Goal: Register for event/course

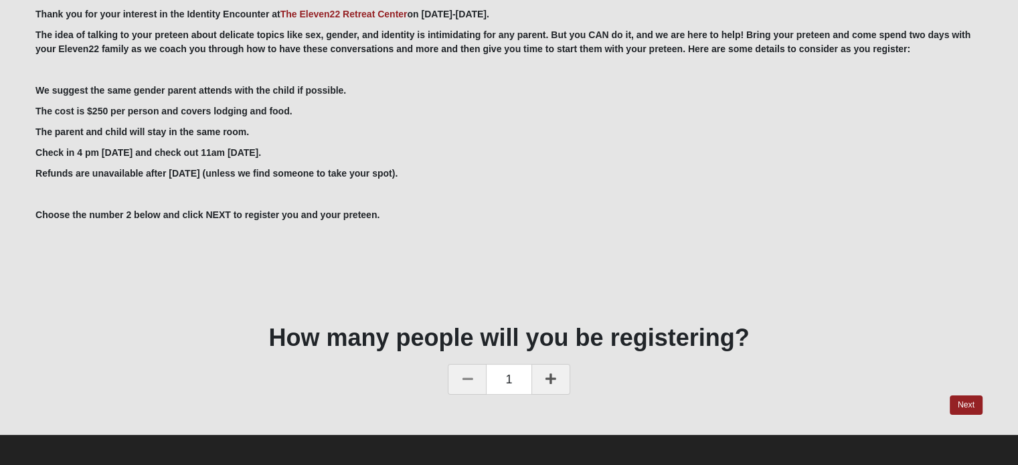
scroll to position [149, 0]
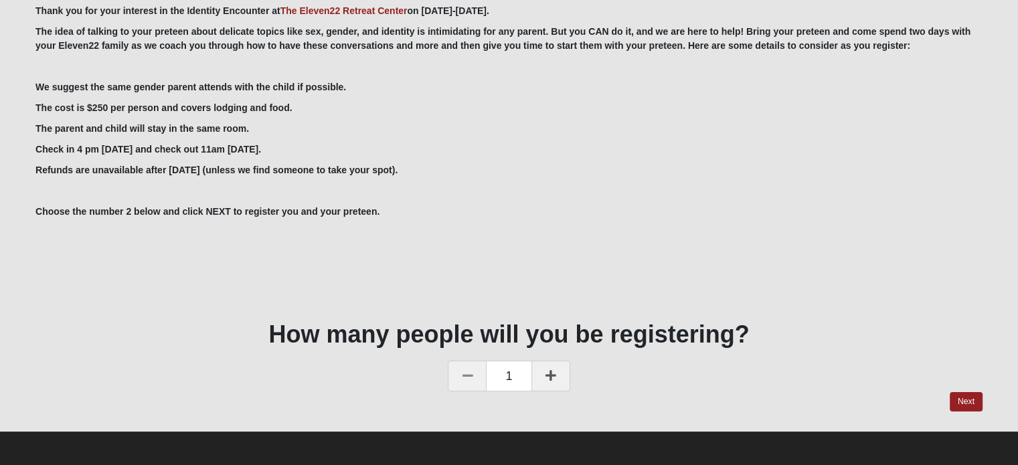
click at [549, 366] on link at bounding box center [551, 376] width 39 height 31
click at [966, 396] on link "Next" at bounding box center [966, 401] width 33 height 19
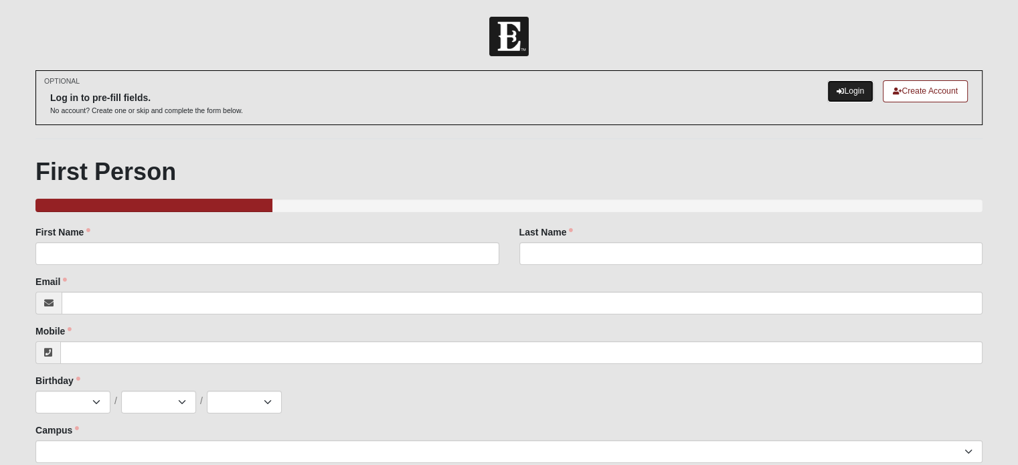
click at [854, 88] on link "Login" at bounding box center [851, 91] width 46 height 22
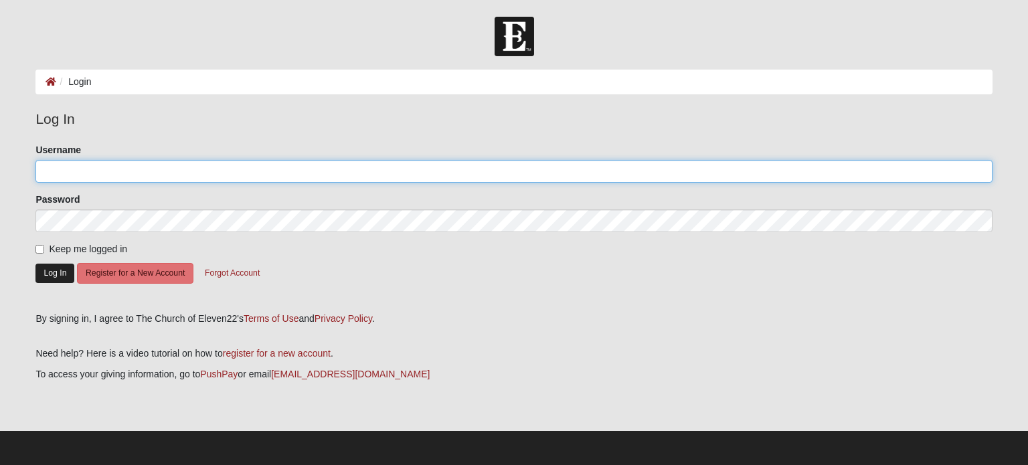
type input "Needaretreat"
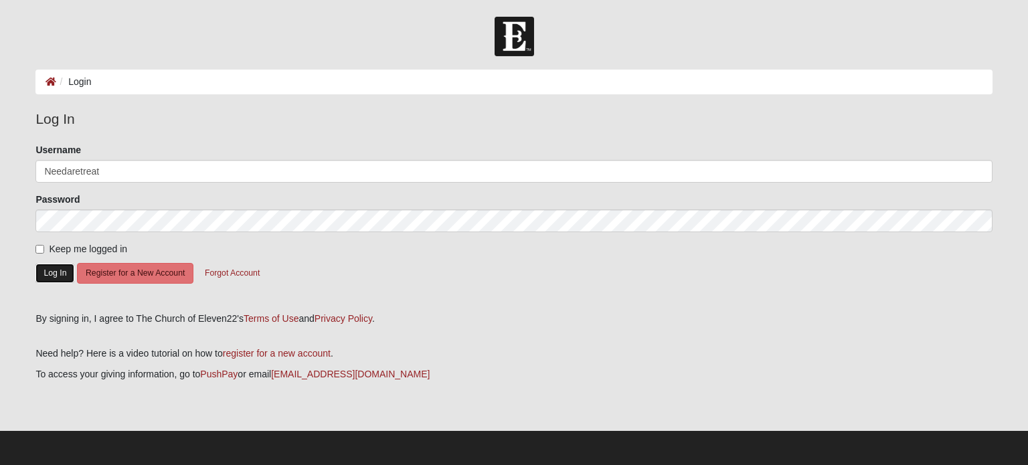
click at [54, 269] on button "Log In" at bounding box center [54, 273] width 39 height 19
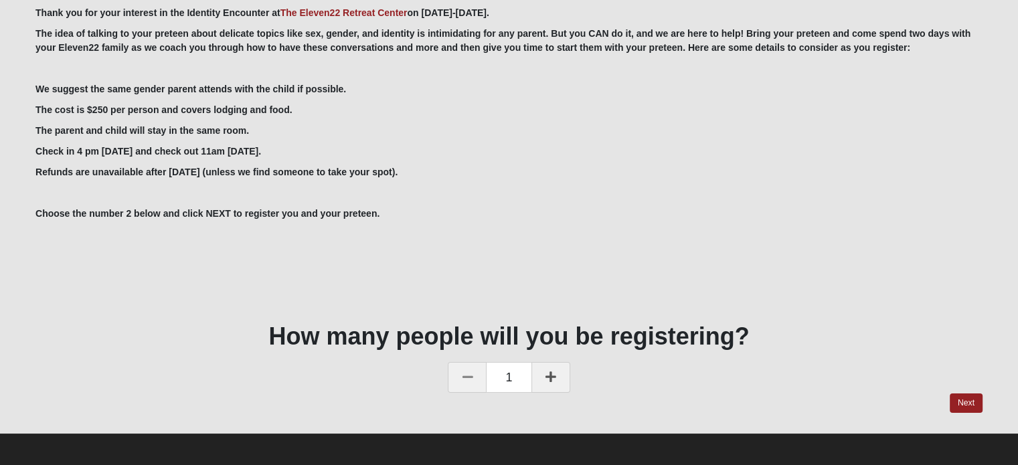
scroll to position [66, 0]
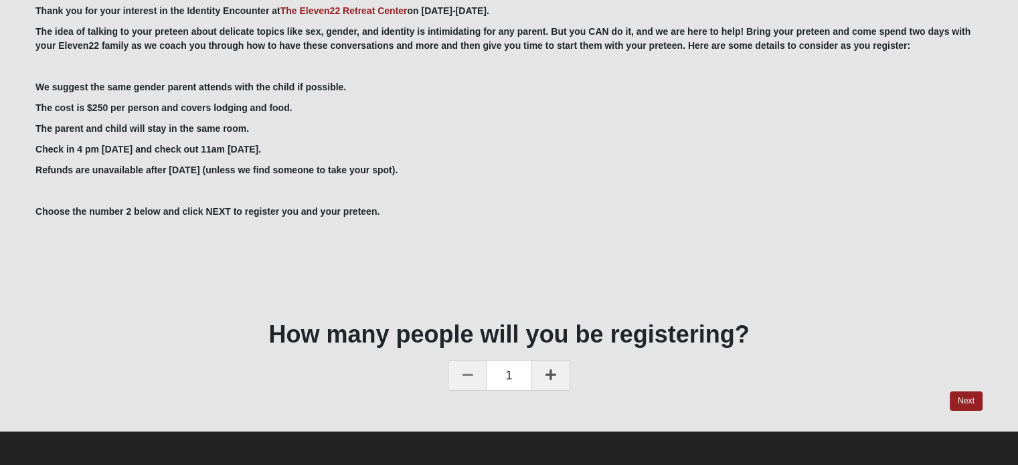
click at [549, 369] on icon at bounding box center [551, 375] width 11 height 12
click at [970, 394] on link "Next" at bounding box center [966, 401] width 33 height 19
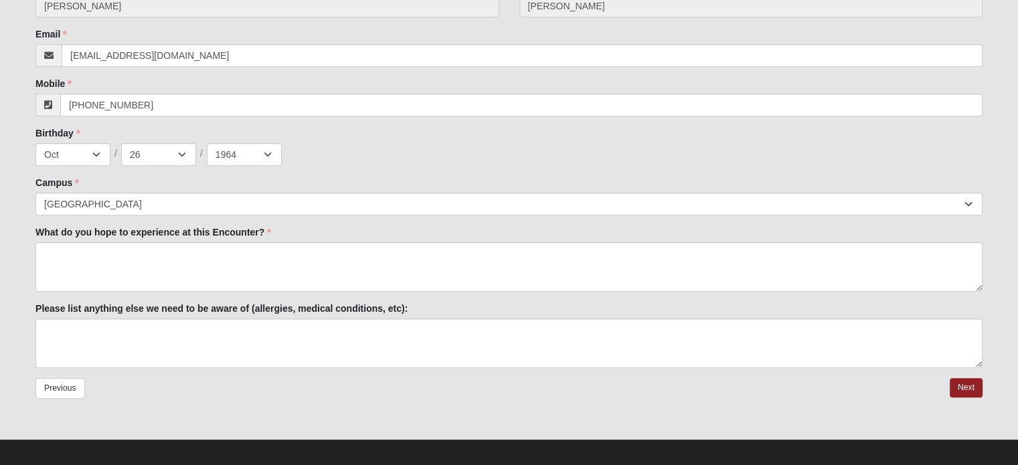
scroll to position [332, 0]
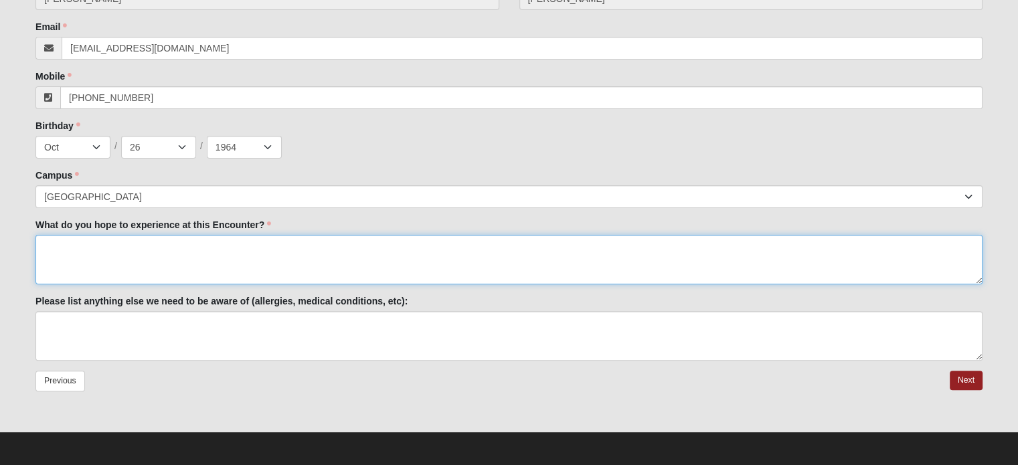
click at [279, 250] on textarea "What do you hope to experience at this Encounter?" at bounding box center [508, 260] width 947 height 50
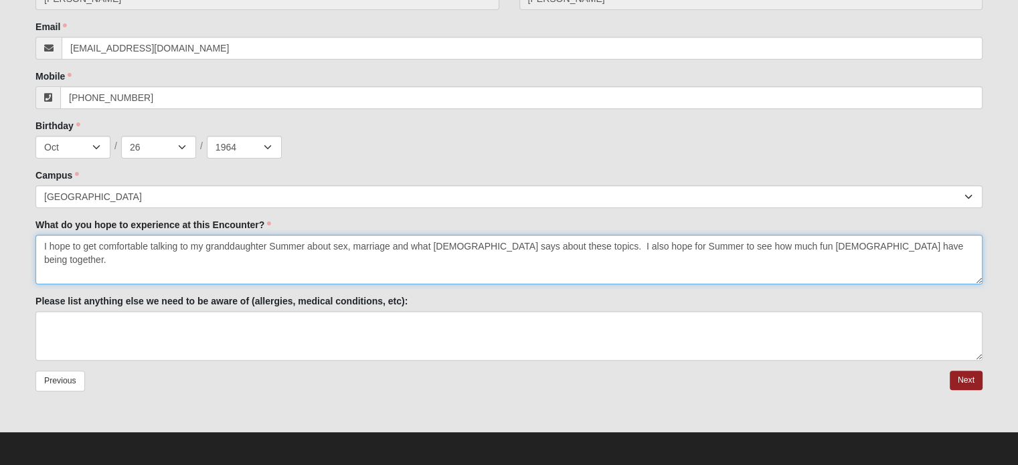
type textarea "I hope to get comfortable talking to my granddaughter Summer about sex, marriag…"
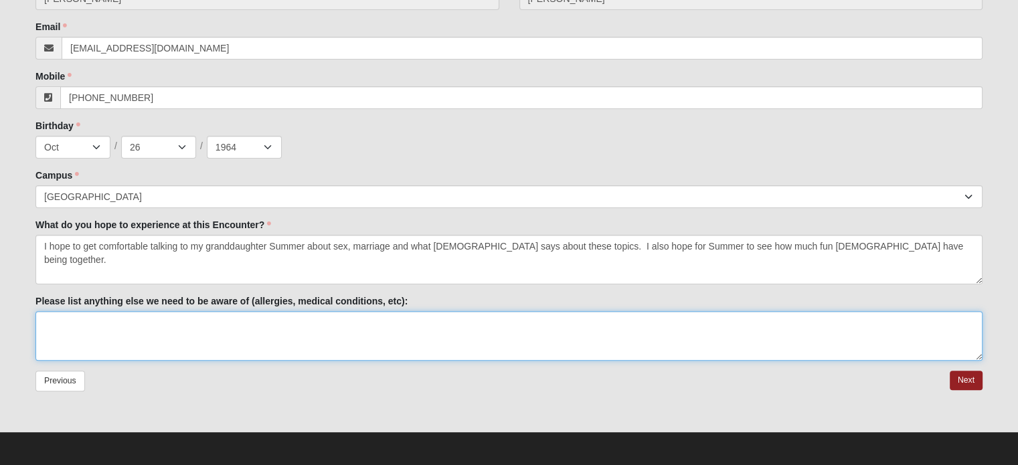
click at [192, 324] on textarea "Please list anything else we need to be aware of (allergies, medical conditions…" at bounding box center [508, 336] width 947 height 50
type textarea "n/a"
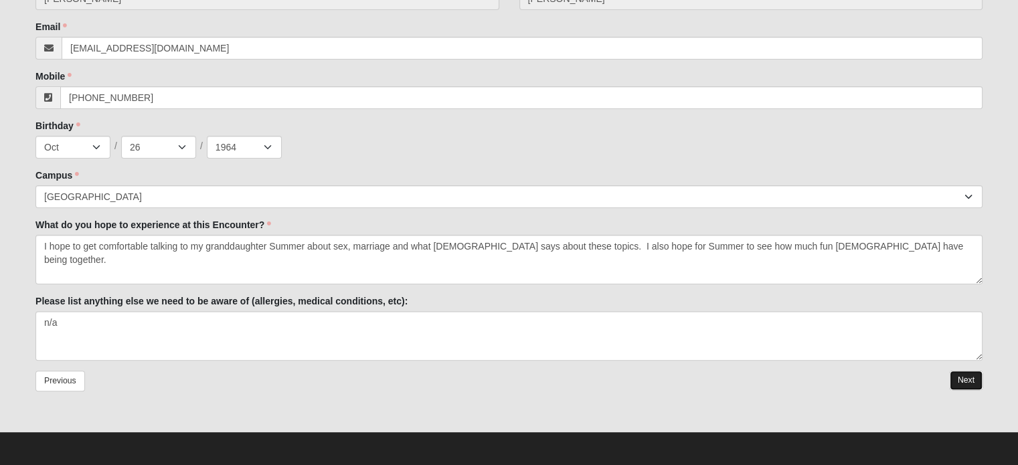
click at [962, 377] on link "Next" at bounding box center [966, 380] width 33 height 19
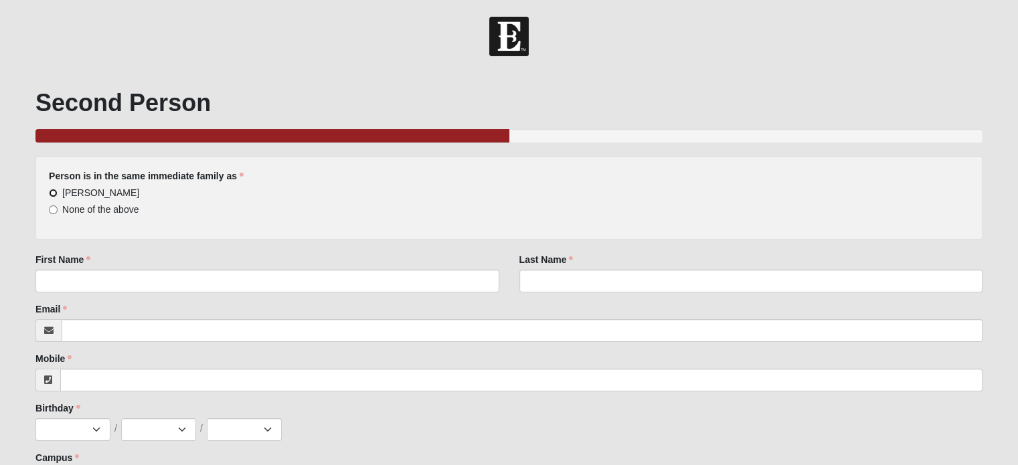
click at [51, 192] on input "Cindy Witt" at bounding box center [53, 193] width 9 height 9
radio input "true"
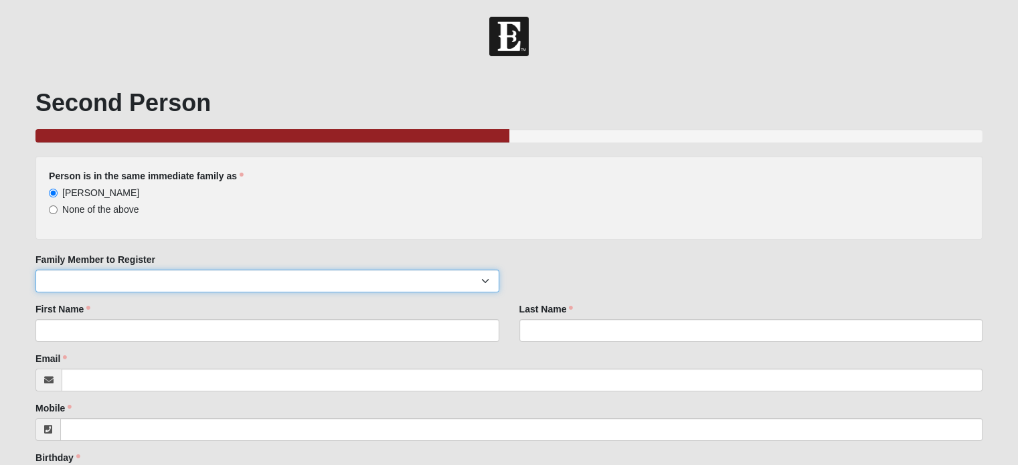
click at [103, 274] on select "Kelly Givens Summer Rose Bettis Irelynn Wallace Kelly Givens" at bounding box center [266, 281] width 463 height 23
select select "153898"
click at [35, 270] on select "Kelly Givens Summer Rose Bettis Irelynn Wallace Kelly Givens" at bounding box center [266, 281] width 463 height 23
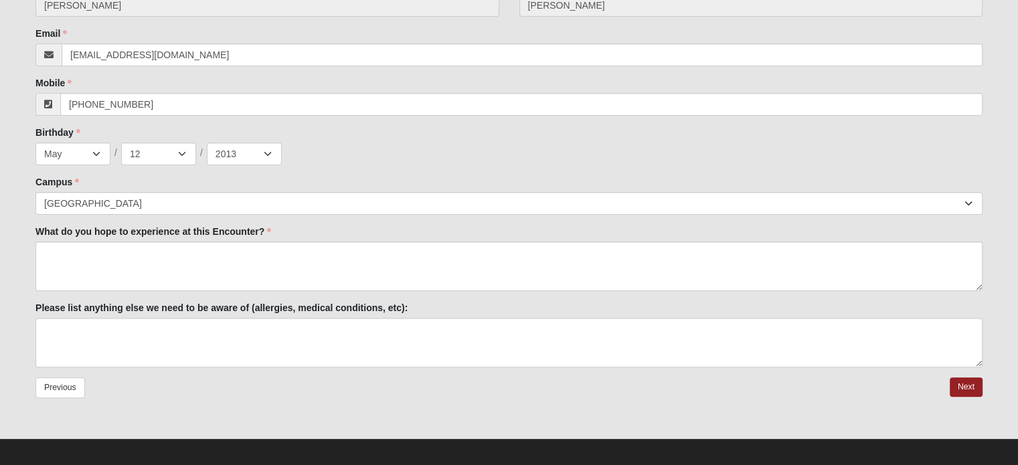
scroll to position [332, 0]
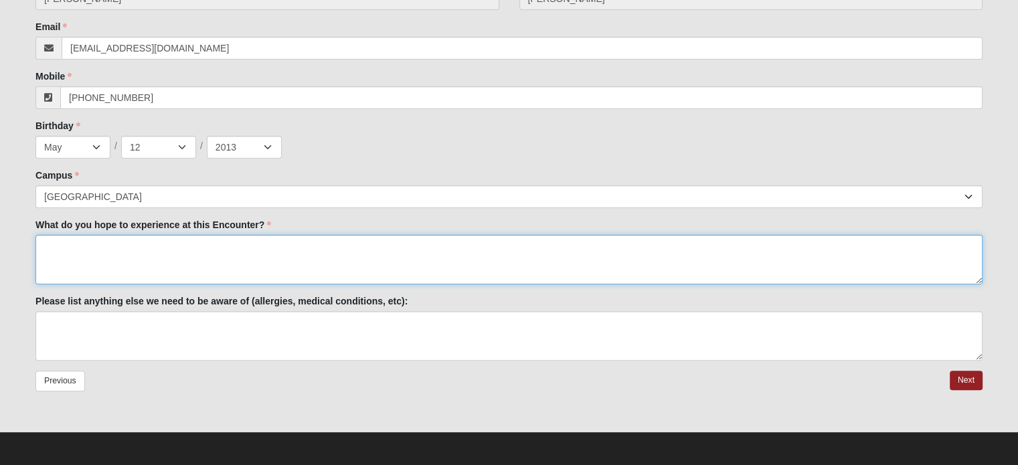
click at [131, 252] on textarea "What do you hope to experience at this Encounter?" at bounding box center [508, 260] width 947 height 50
type textarea "Summer doesn't know yet about this encounter."
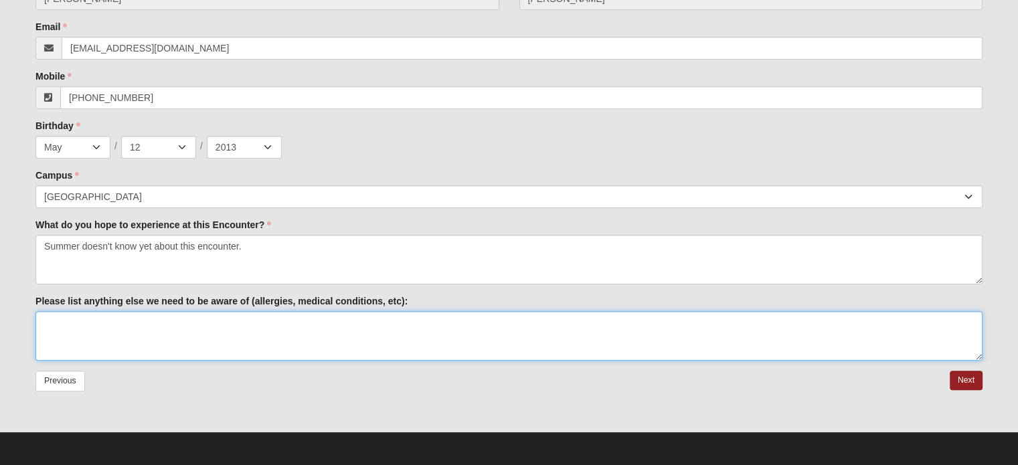
click at [300, 329] on textarea "Please list anything else we need to be aware of (allergies, medical conditions…" at bounding box center [508, 336] width 947 height 50
type textarea "n/a"
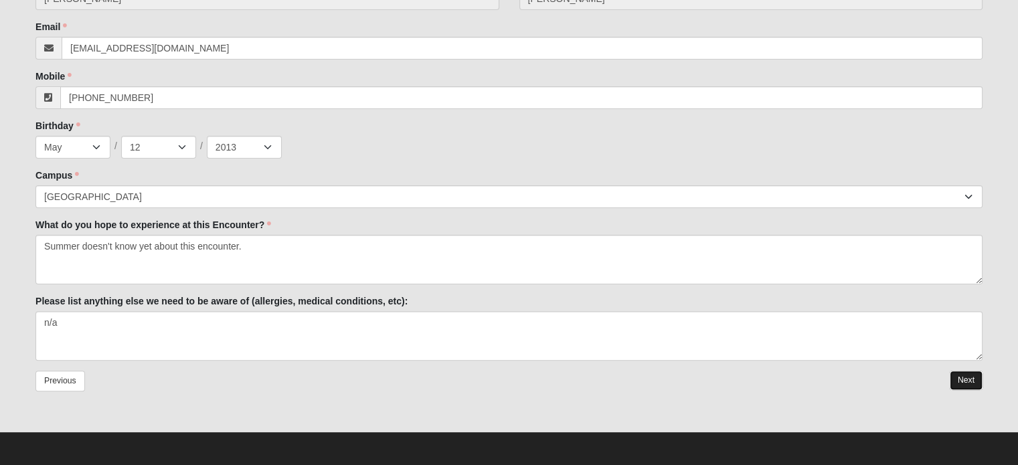
click at [966, 378] on link "Next" at bounding box center [966, 380] width 33 height 19
